Goal: Task Accomplishment & Management: Use online tool/utility

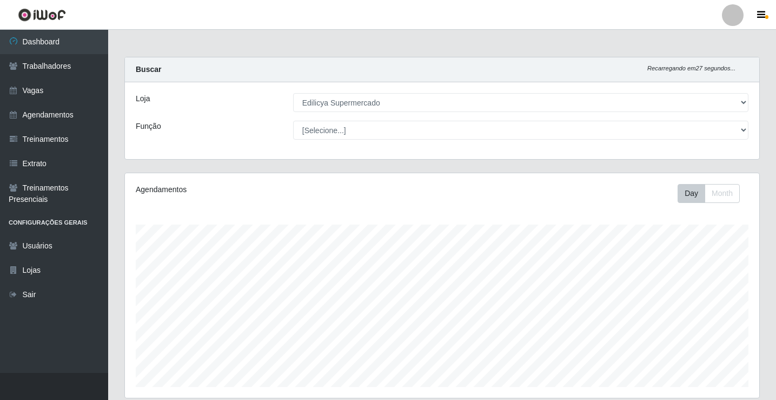
select select "460"
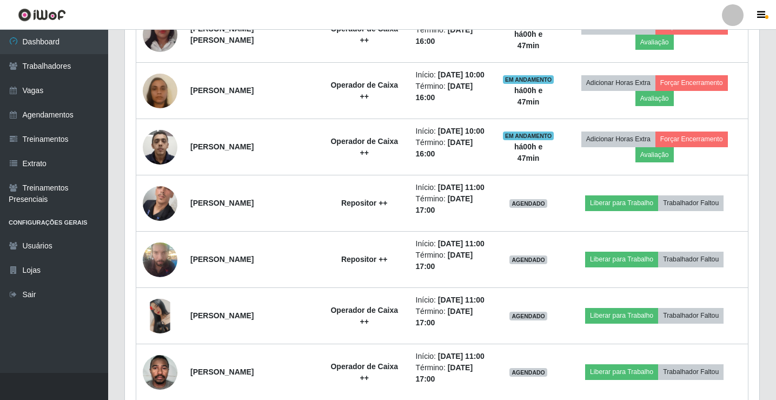
scroll to position [224, 634]
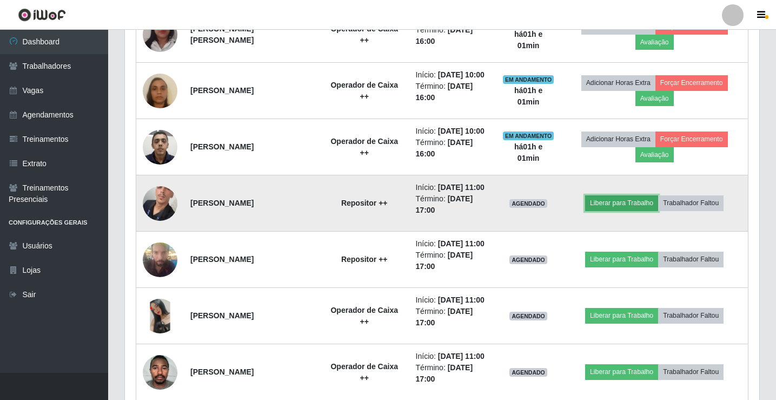
click at [624, 201] on button "Liberar para Trabalho" at bounding box center [621, 202] width 73 height 15
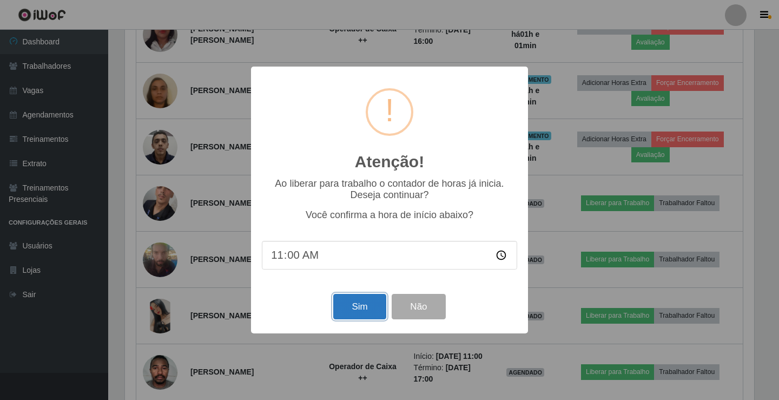
click at [353, 309] on button "Sim" at bounding box center [359, 306] width 52 height 25
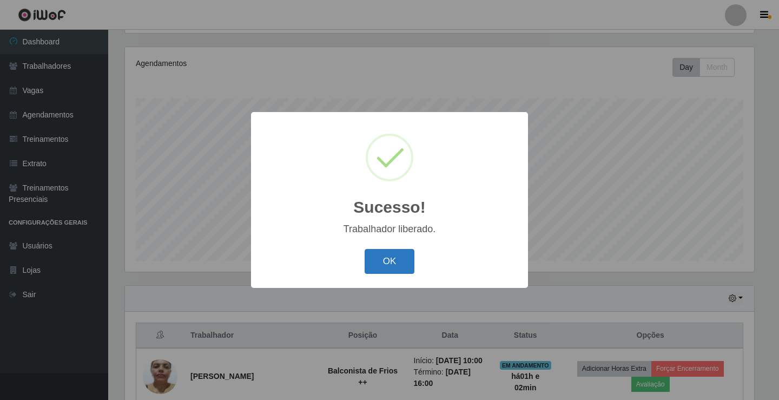
drag, startPoint x: 376, startPoint y: 261, endPoint x: 382, endPoint y: 261, distance: 6.0
click at [376, 261] on button "OK" at bounding box center [389, 261] width 50 height 25
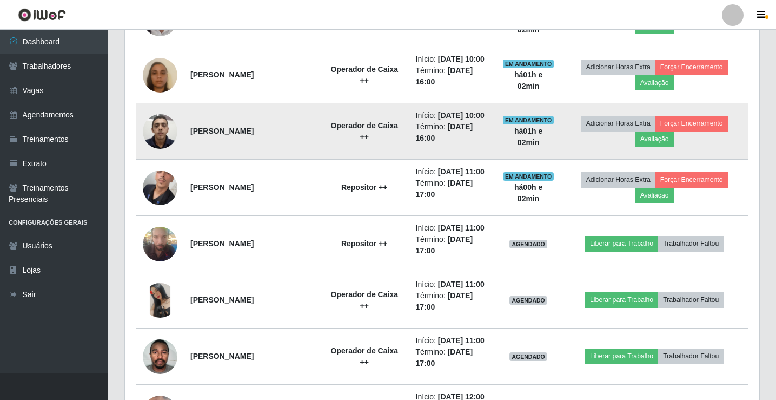
scroll to position [559, 0]
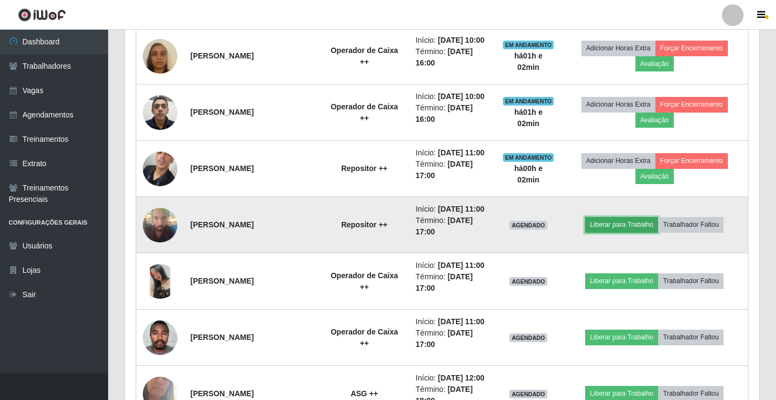
click at [612, 228] on button "Liberar para Trabalho" at bounding box center [621, 224] width 73 height 15
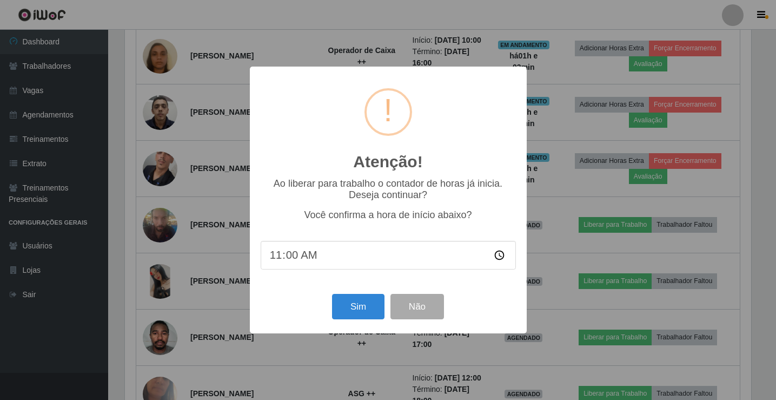
scroll to position [224, 629]
click at [361, 303] on button "Sim" at bounding box center [359, 306] width 52 height 25
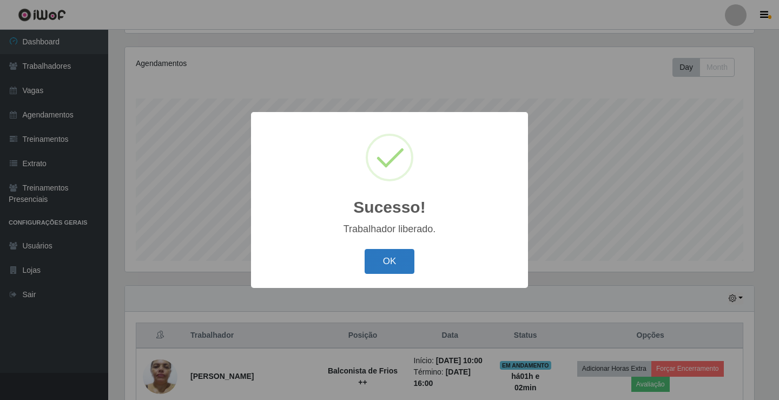
click at [385, 265] on button "OK" at bounding box center [389, 261] width 50 height 25
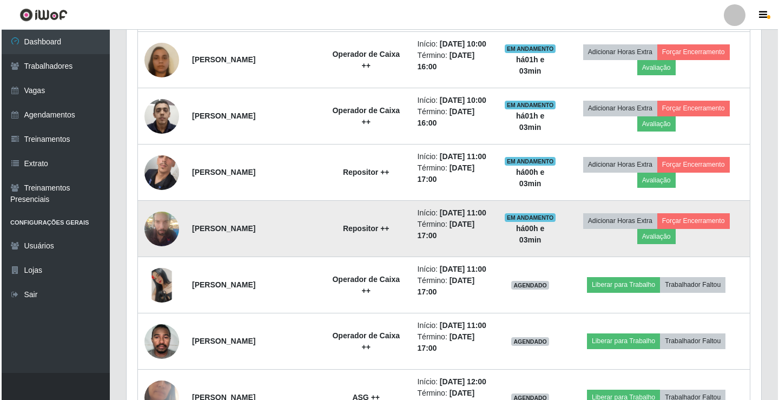
scroll to position [559, 0]
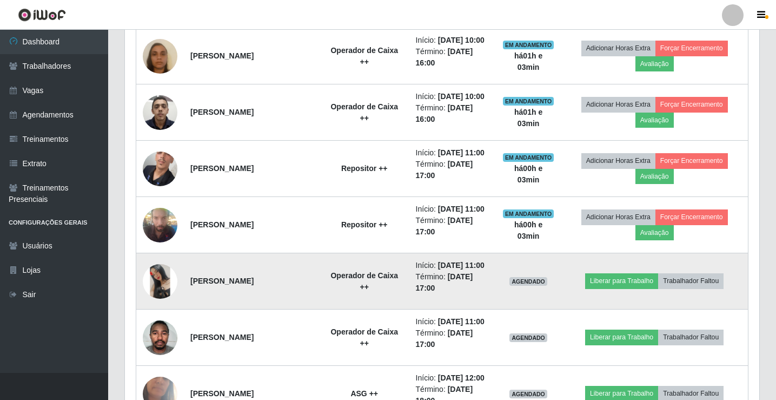
click at [163, 277] on img at bounding box center [160, 281] width 35 height 35
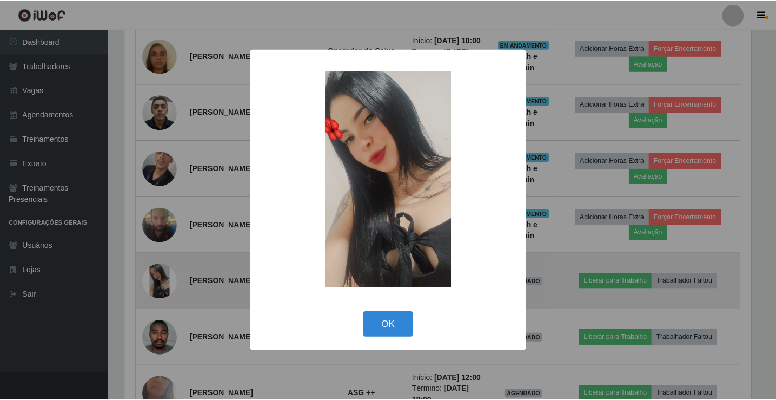
scroll to position [224, 629]
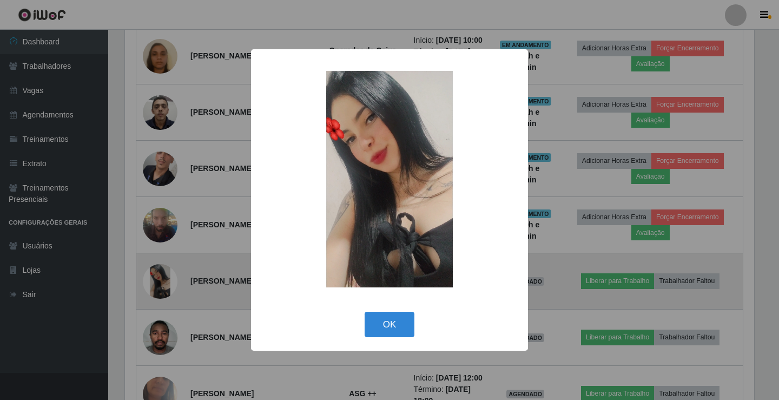
click at [163, 277] on div "× OK Cancel" at bounding box center [389, 200] width 779 height 400
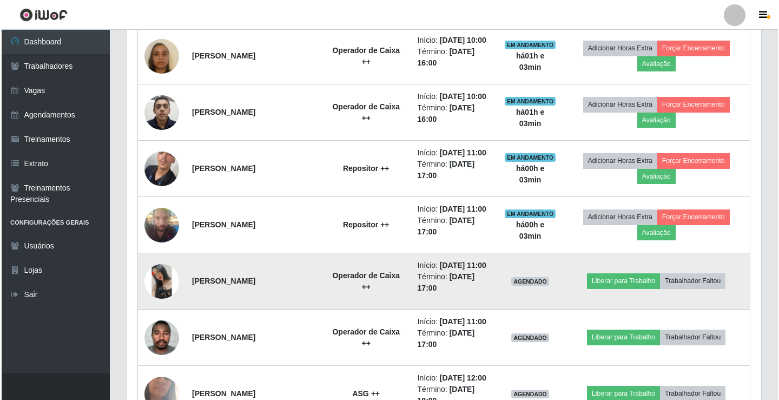
scroll to position [224, 634]
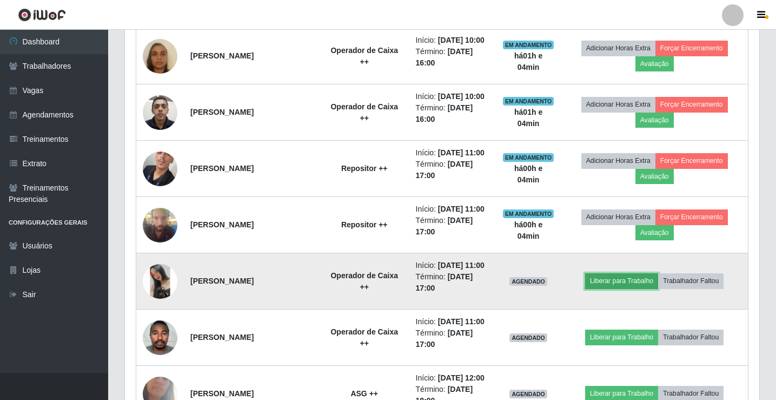
click at [612, 280] on button "Liberar para Trabalho" at bounding box center [621, 280] width 73 height 15
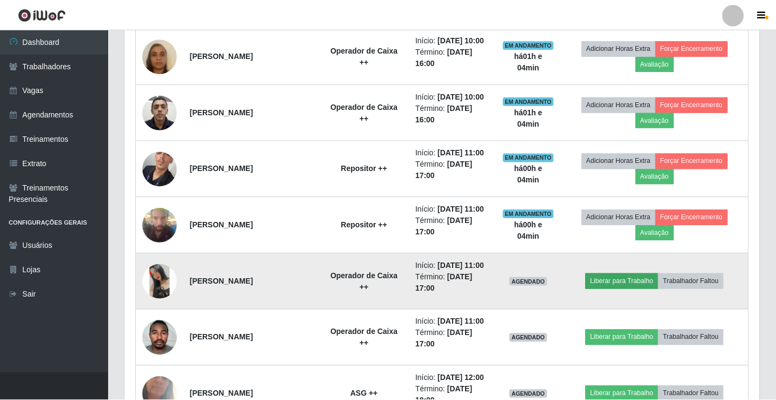
scroll to position [224, 629]
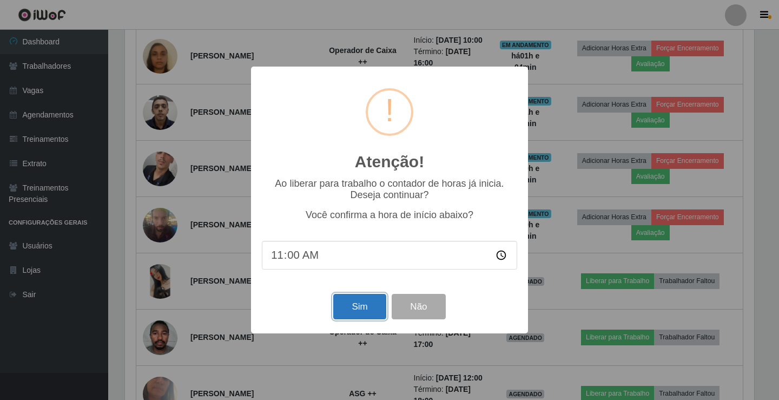
click at [365, 306] on button "Sim" at bounding box center [359, 306] width 52 height 25
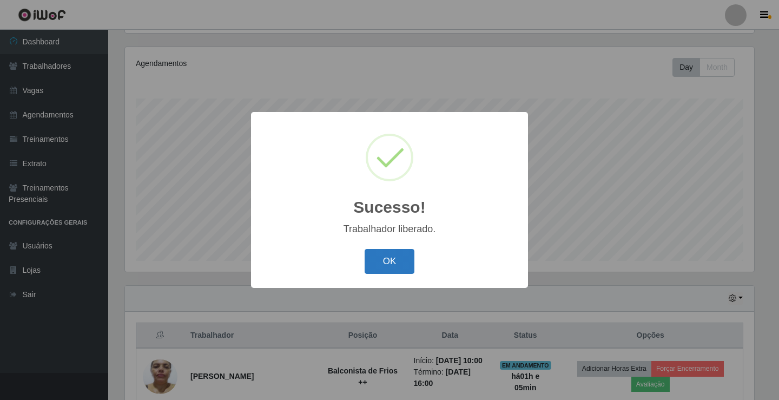
click at [399, 263] on button "OK" at bounding box center [389, 261] width 50 height 25
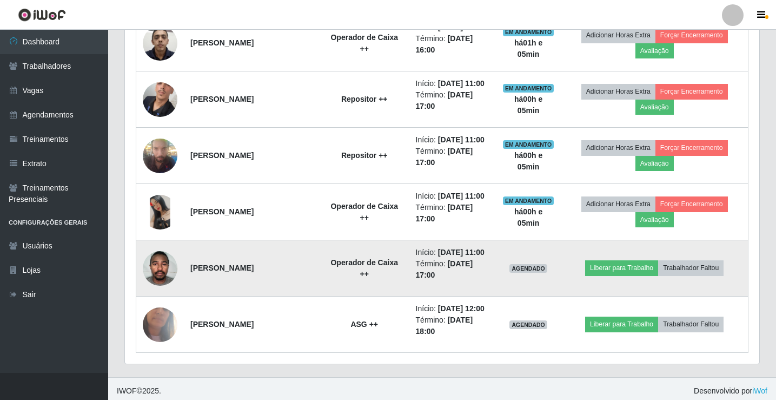
scroll to position [632, 0]
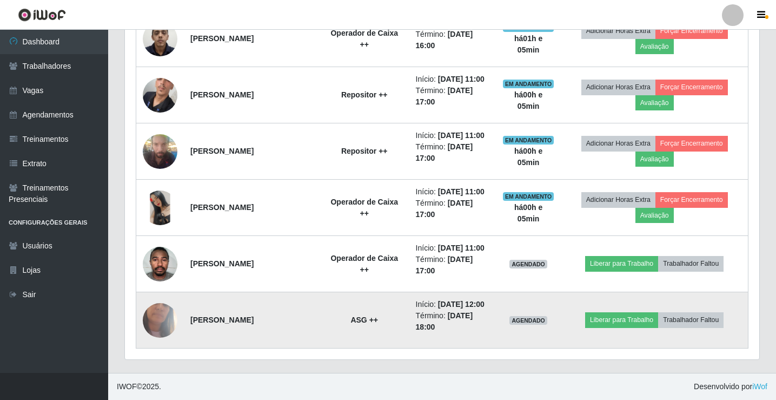
click at [168, 315] on img at bounding box center [160, 319] width 35 height 77
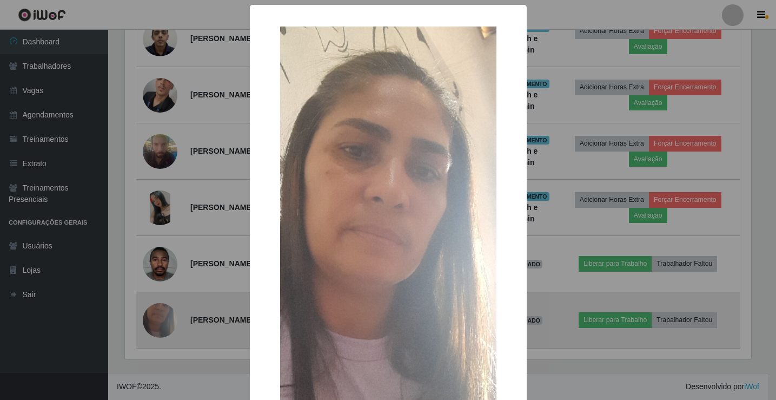
scroll to position [224, 629]
click at [168, 315] on div "× OK Cancel" at bounding box center [389, 200] width 779 height 400
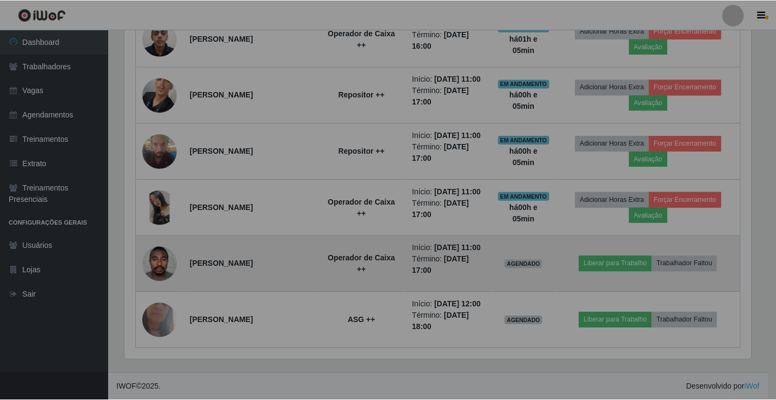
scroll to position [224, 634]
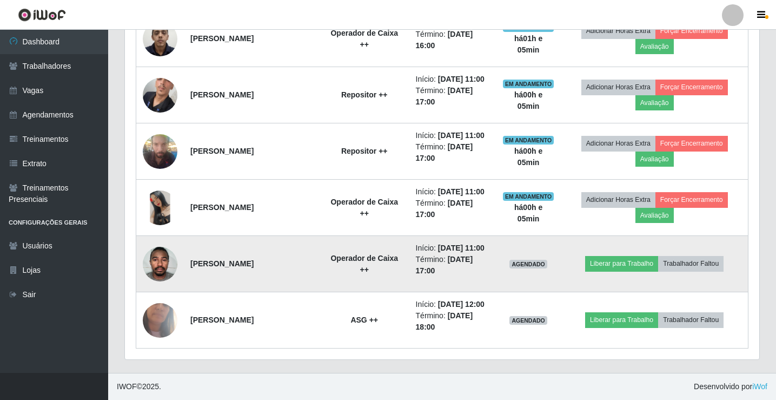
click at [153, 266] on img at bounding box center [160, 264] width 35 height 46
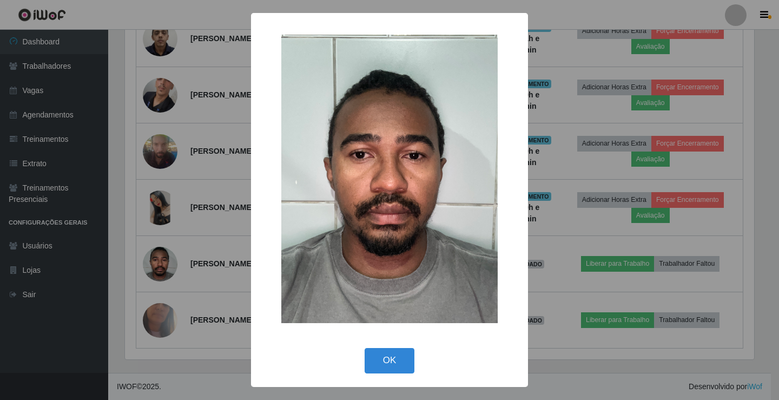
click at [150, 267] on div "× OK Cancel" at bounding box center [389, 200] width 779 height 400
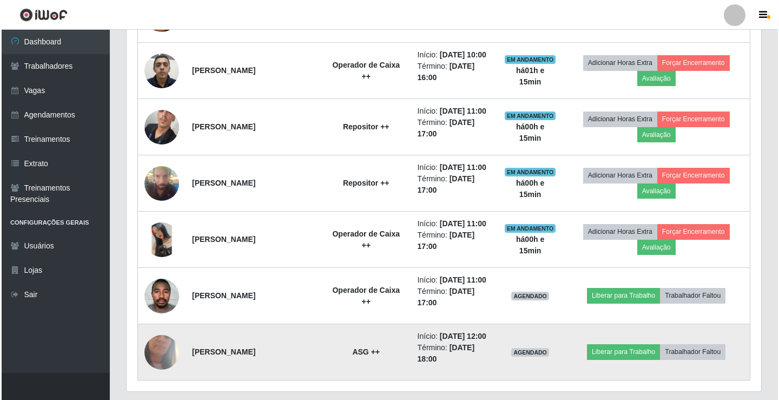
scroll to position [632, 0]
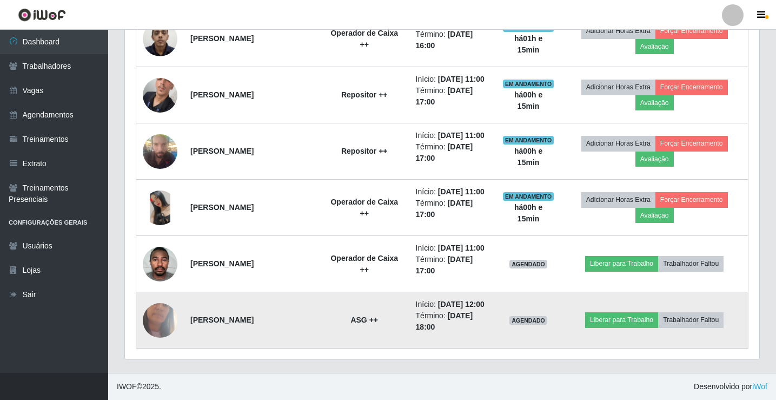
click at [163, 327] on img at bounding box center [160, 319] width 35 height 77
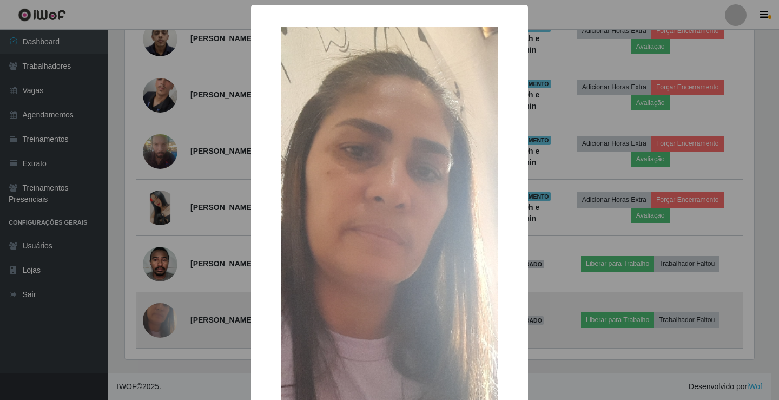
click at [163, 327] on div "× OK Cancel" at bounding box center [389, 200] width 779 height 400
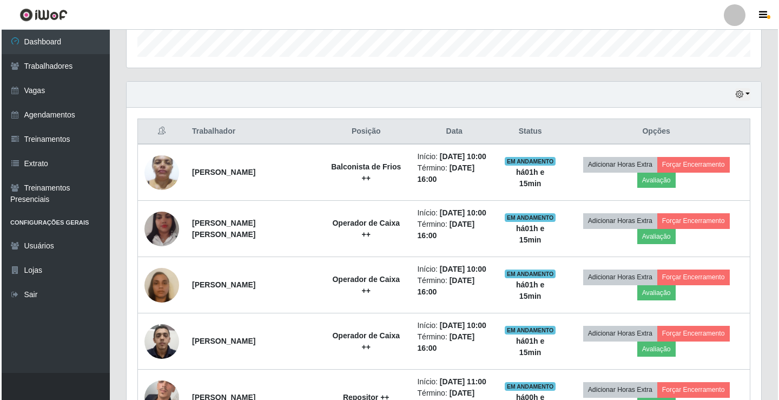
scroll to position [254, 0]
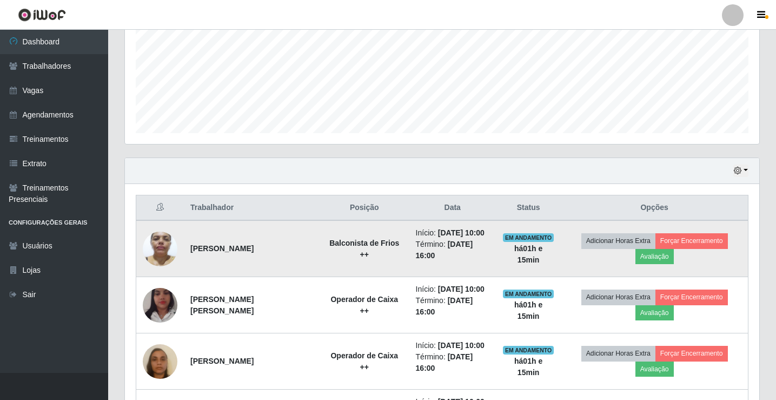
click at [157, 247] on img at bounding box center [160, 248] width 35 height 46
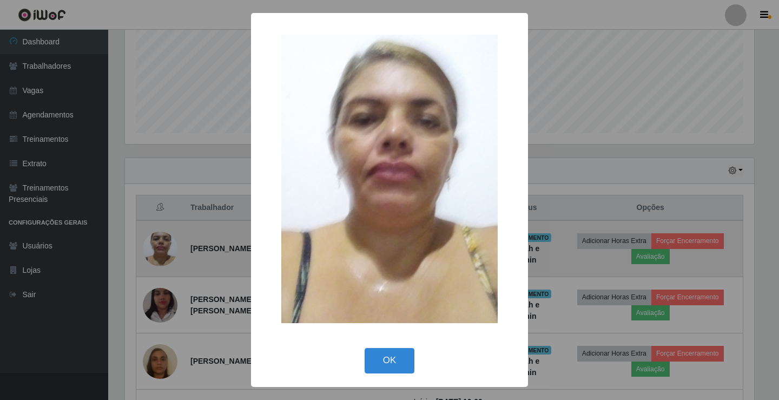
click at [157, 247] on div "× OK Cancel" at bounding box center [389, 200] width 779 height 400
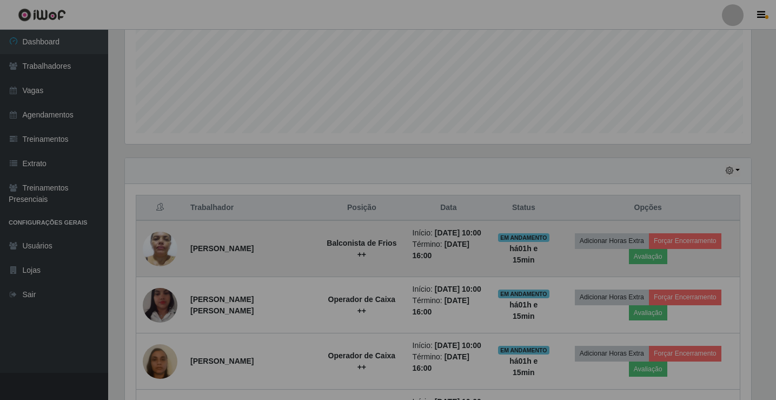
scroll to position [224, 634]
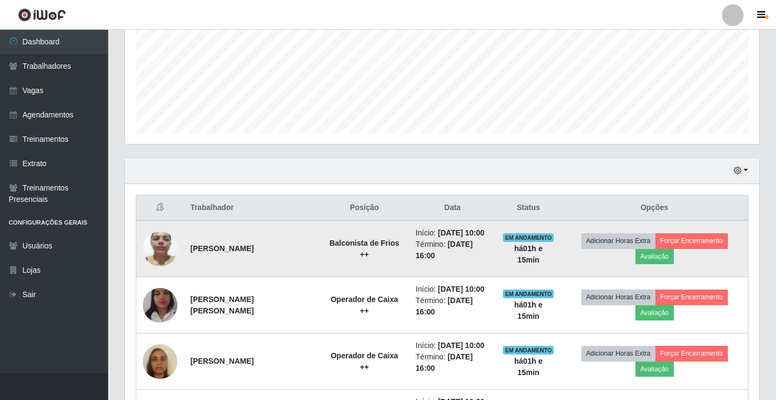
click at [157, 247] on img at bounding box center [160, 248] width 35 height 46
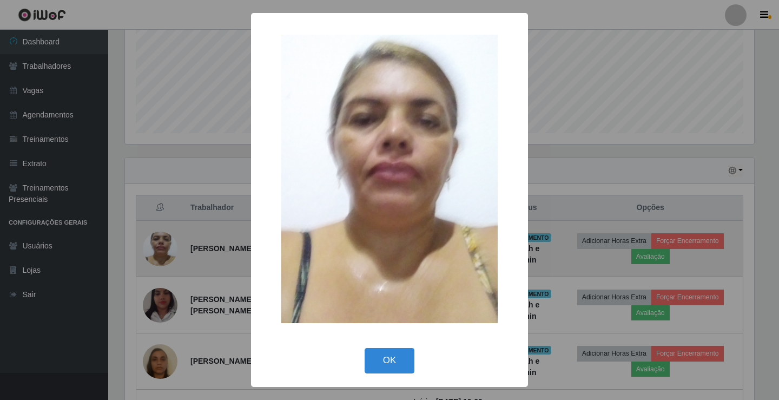
click at [157, 247] on div "× OK Cancel" at bounding box center [389, 200] width 779 height 400
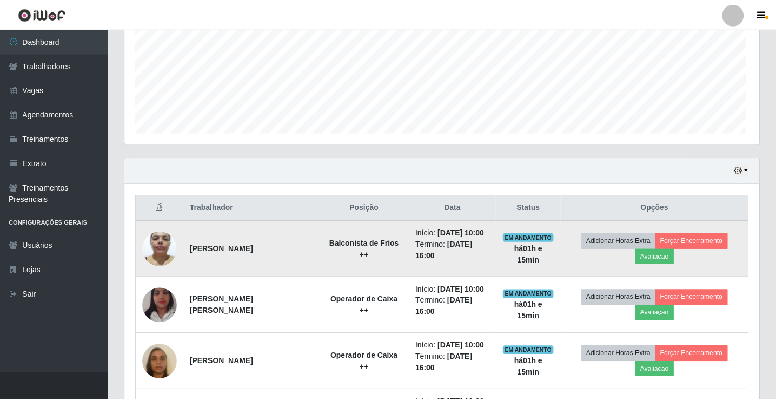
scroll to position [224, 634]
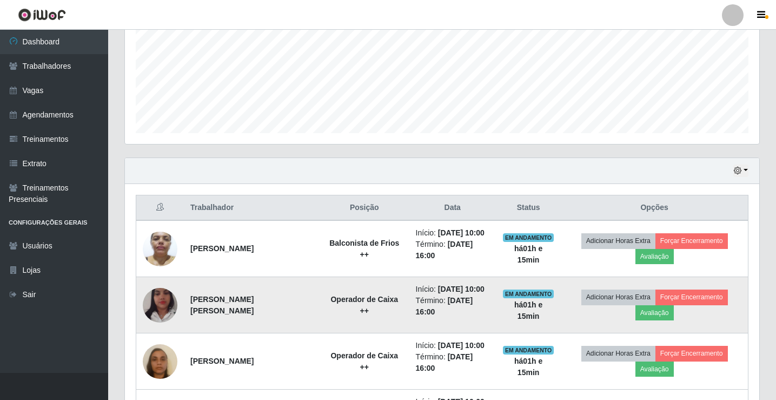
click at [156, 302] on img at bounding box center [160, 305] width 35 height 62
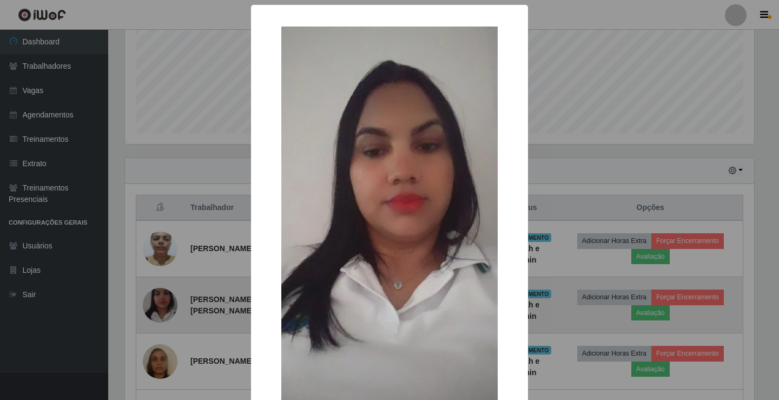
click at [156, 302] on div "× OK Cancel" at bounding box center [389, 200] width 779 height 400
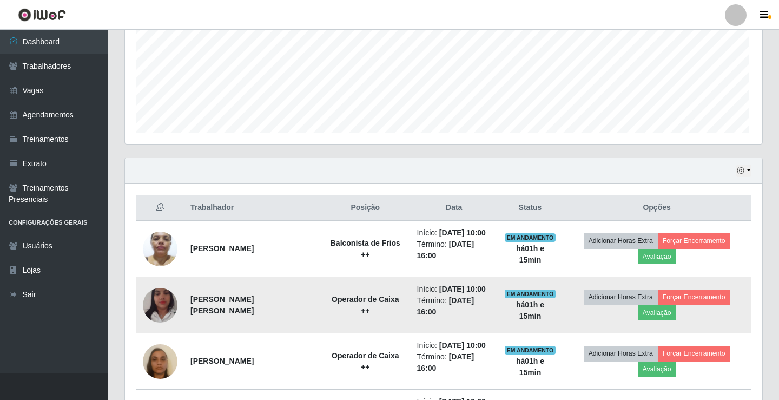
scroll to position [224, 634]
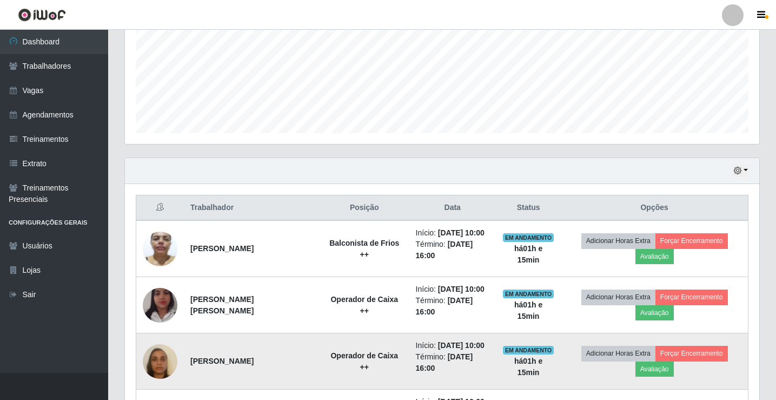
click at [157, 361] on img at bounding box center [160, 361] width 35 height 62
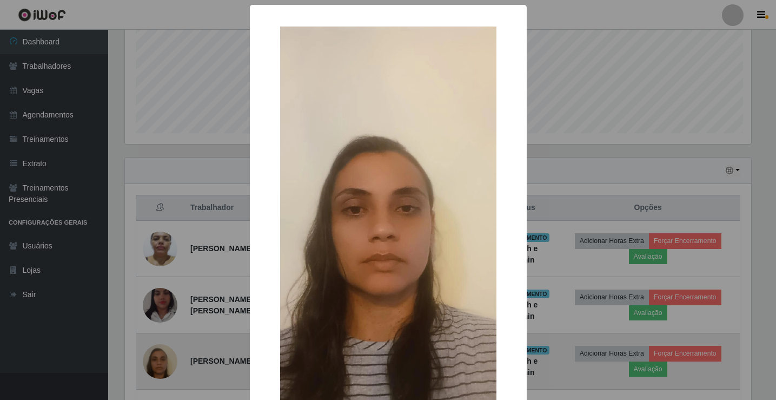
scroll to position [224, 629]
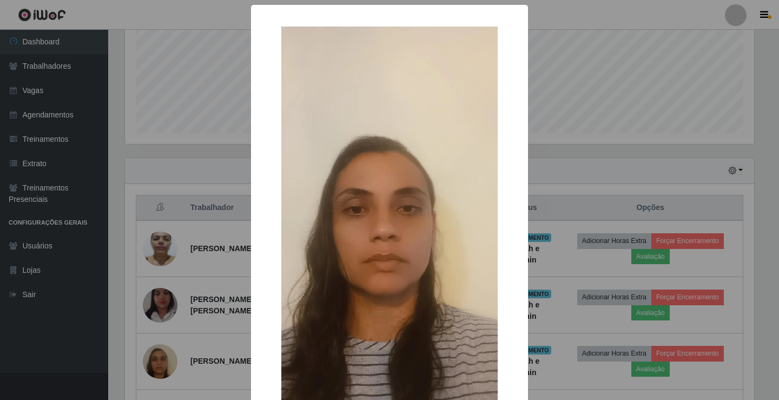
click at [159, 359] on div "× OK Cancel" at bounding box center [389, 200] width 779 height 400
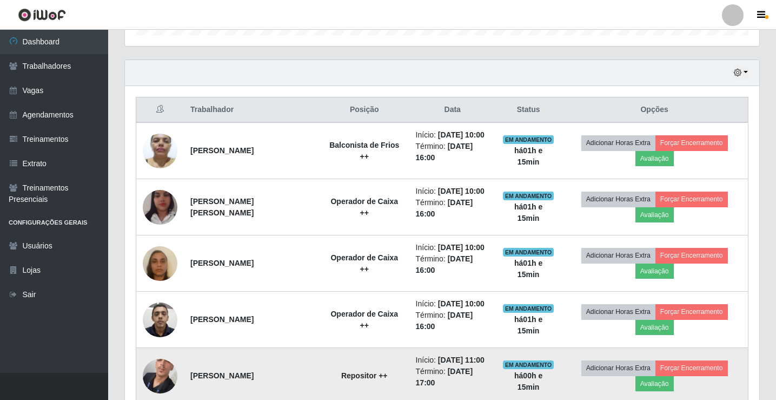
scroll to position [362, 0]
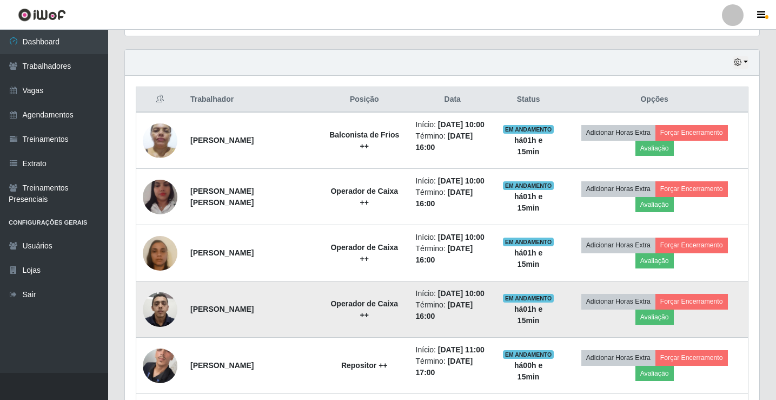
click at [158, 304] on img at bounding box center [160, 309] width 35 height 46
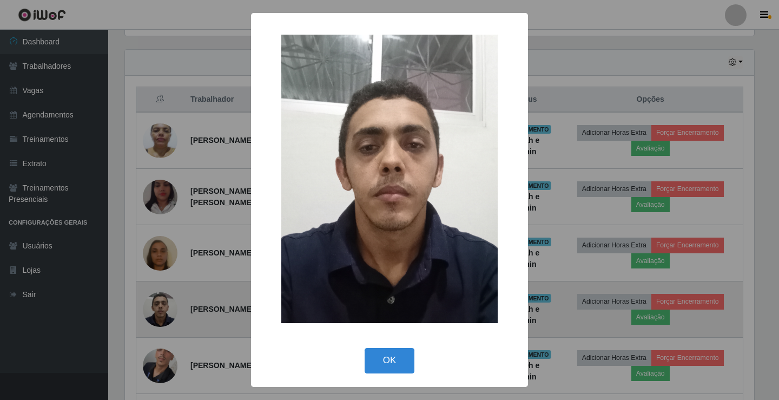
click at [158, 304] on div "× OK Cancel" at bounding box center [389, 200] width 779 height 400
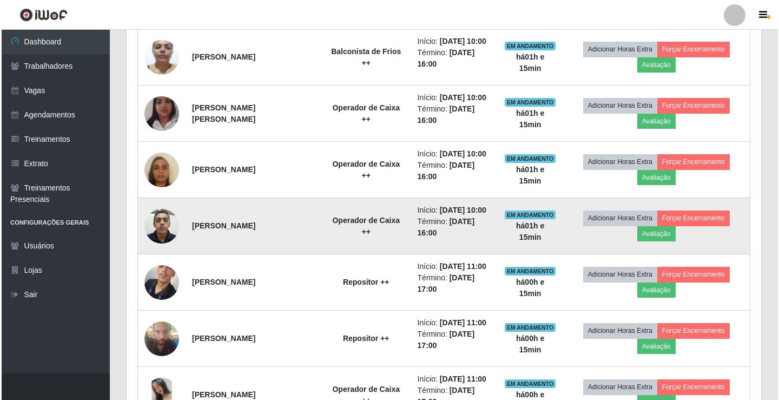
scroll to position [470, 0]
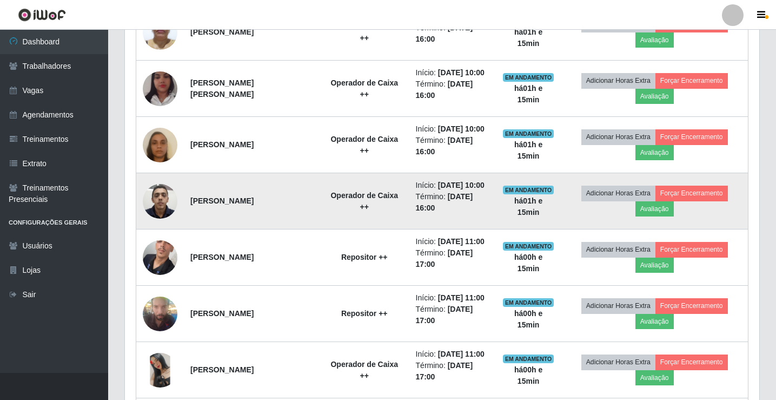
click at [158, 304] on img at bounding box center [160, 313] width 35 height 46
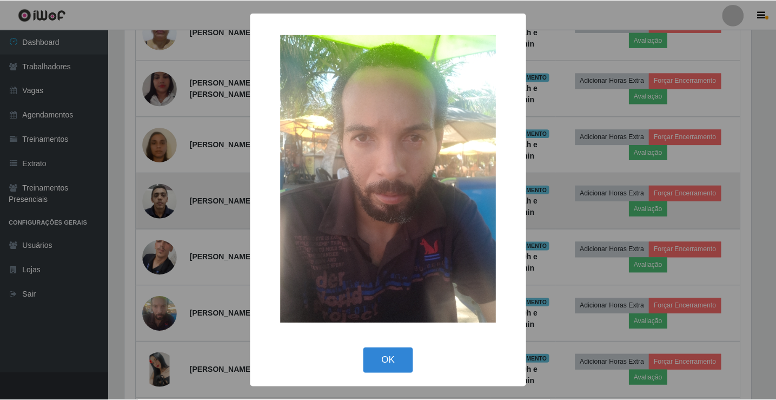
scroll to position [224, 629]
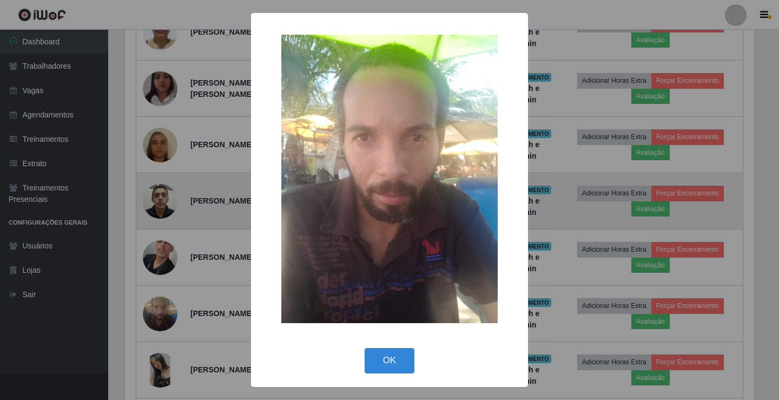
click at [158, 304] on div "× OK Cancel" at bounding box center [389, 200] width 779 height 400
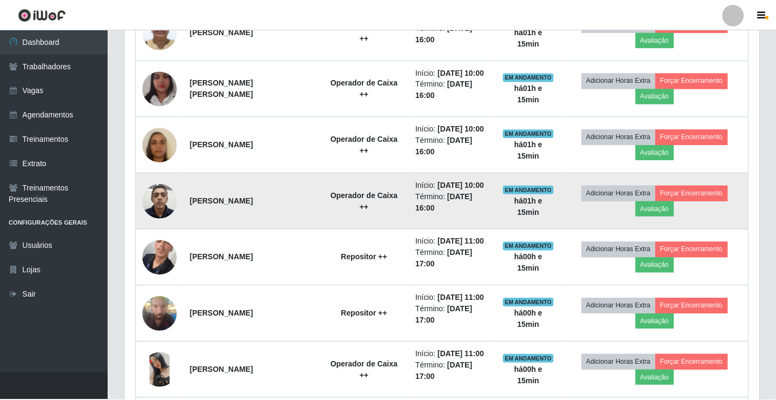
scroll to position [0, 0]
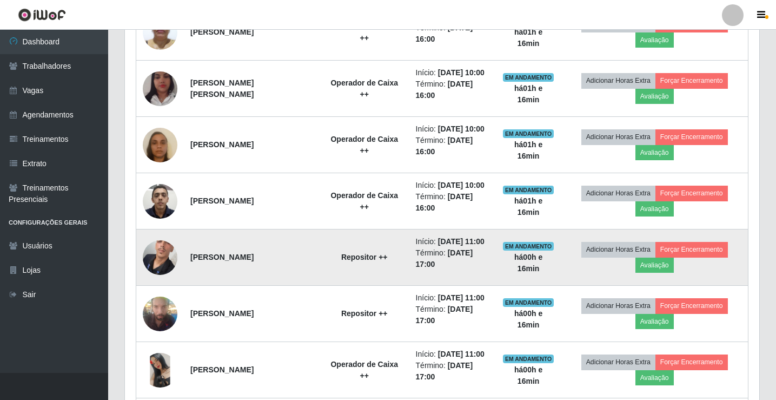
click at [344, 255] on strong "Repositor ++" at bounding box center [364, 257] width 47 height 9
click at [321, 258] on td "Repositor ++" at bounding box center [365, 257] width 90 height 56
